Goal: Find specific page/section: Find specific page/section

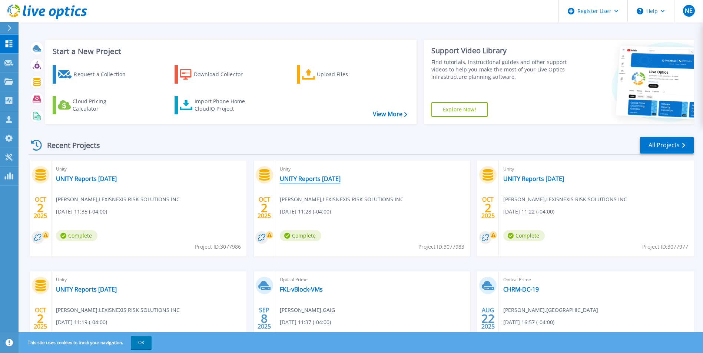
click at [300, 179] on link "UNITY Reports [DATE]" at bounding box center [310, 178] width 61 height 7
click at [96, 174] on div "Unity UNITY Reports [DATE] [PERSON_NAME] , LEXISNEXIS RISK SOLUTIONS INC [DATE]…" at bounding box center [148, 209] width 195 height 96
click at [95, 176] on link "UNITY Reports [DATE]" at bounding box center [86, 178] width 61 height 7
click at [518, 177] on link "UNITY Reports [DATE]" at bounding box center [533, 178] width 61 height 7
click at [89, 280] on span "Unity" at bounding box center [149, 280] width 186 height 8
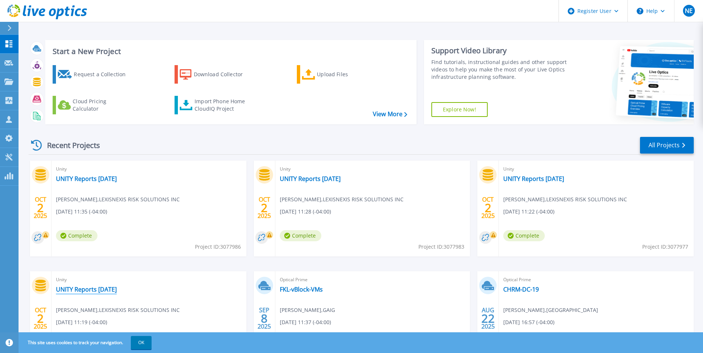
click at [87, 288] on link "UNITY Reports [DATE]" at bounding box center [86, 289] width 61 height 7
click at [547, 180] on link "UNITY Reports [DATE]" at bounding box center [533, 178] width 61 height 7
